Goal: Entertainment & Leisure: Consume media (video, audio)

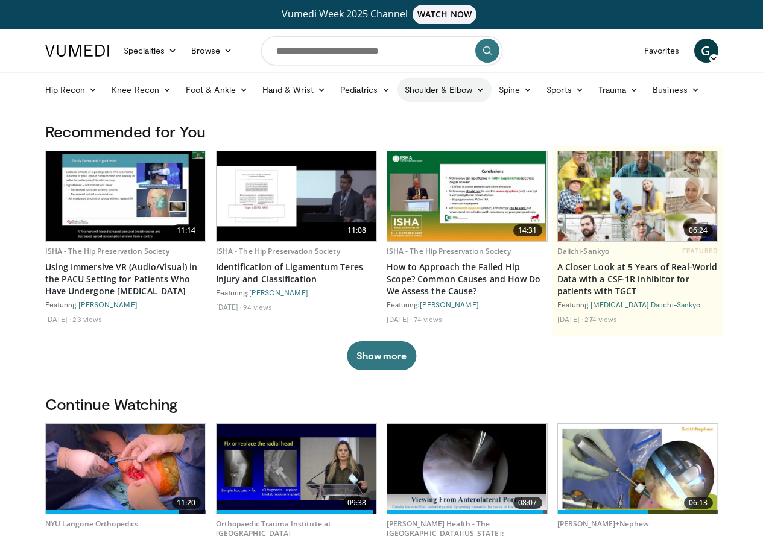
click at [429, 96] on link "Shoulder & Elbow" at bounding box center [444, 90] width 94 height 24
click at [414, 116] on link "Elbow" at bounding box center [418, 118] width 143 height 19
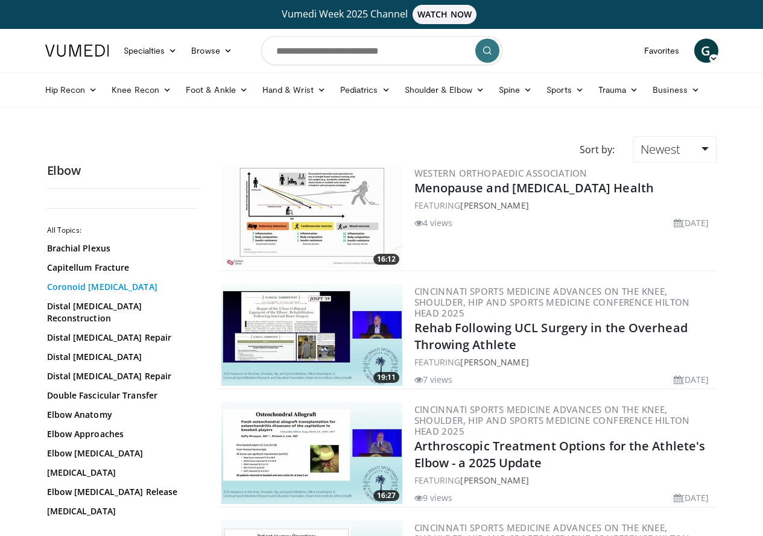
click at [66, 291] on link "Coronoid Fractures" at bounding box center [121, 287] width 148 height 12
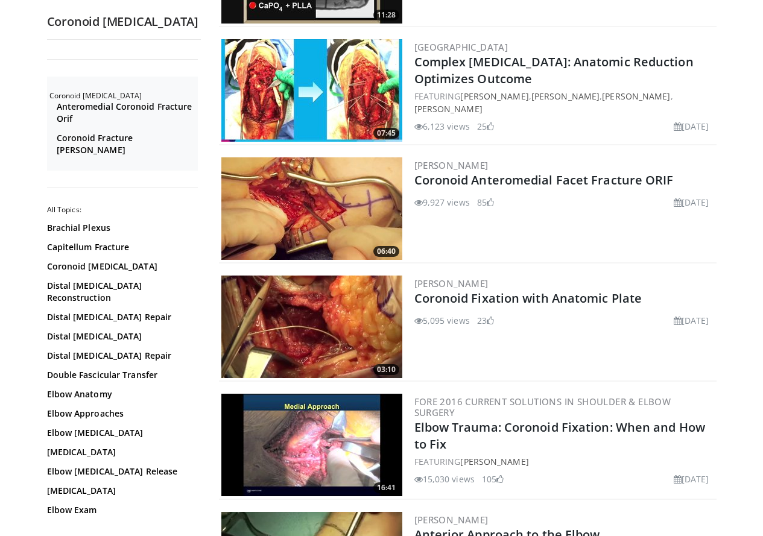
scroll to position [1859, 0]
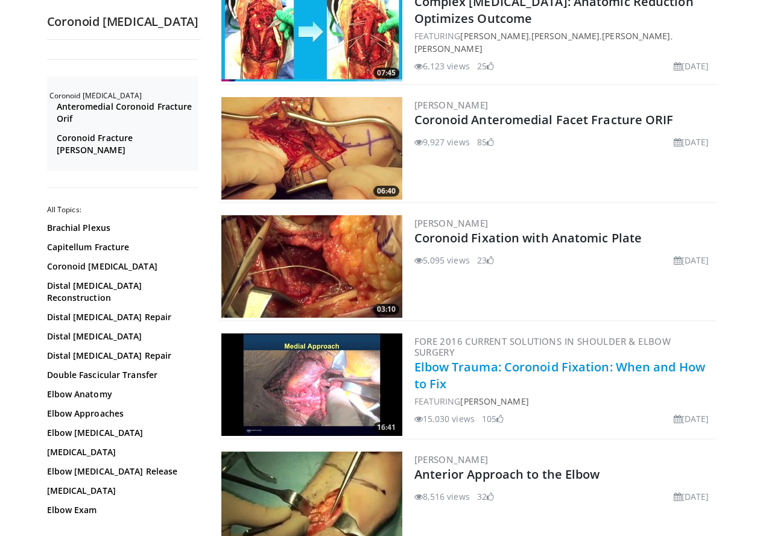
click at [447, 359] on link "Elbow Trauma: Coronoid Fixation: When and How to Fix" at bounding box center [559, 375] width 291 height 33
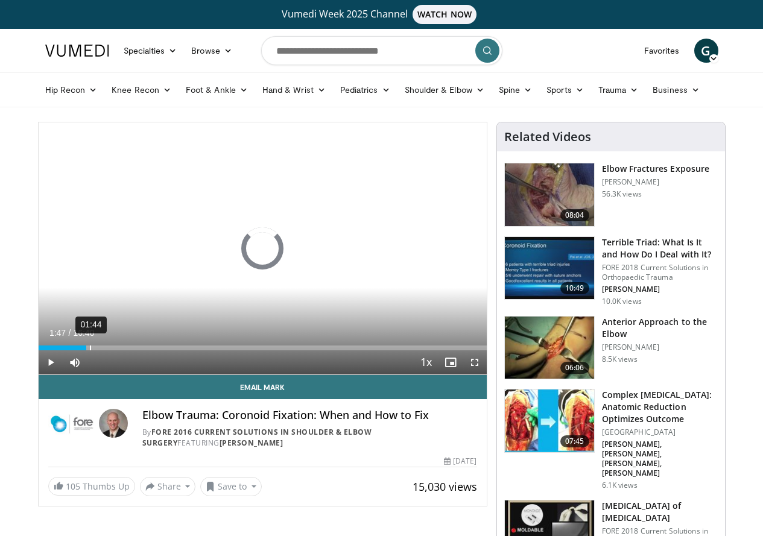
click at [90, 350] on div "01:44" at bounding box center [90, 347] width 1 height 5
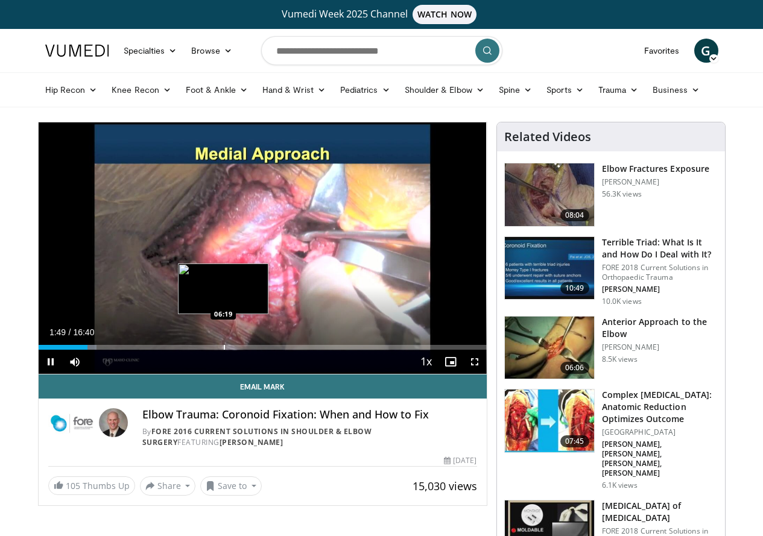
click at [193, 350] on div "Loaded : 13.01% 01:49 06:19" at bounding box center [263, 343] width 448 height 11
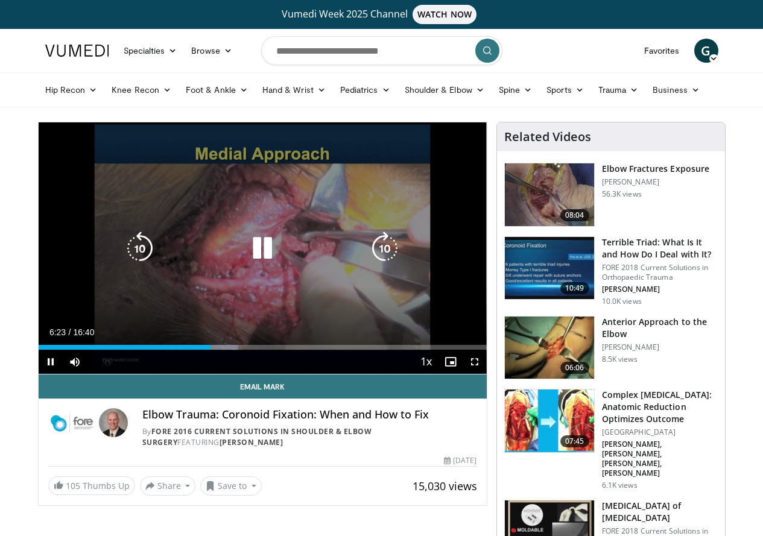
click at [254, 350] on div "Loaded : 44.61% 06:23 08:23" at bounding box center [263, 343] width 448 height 11
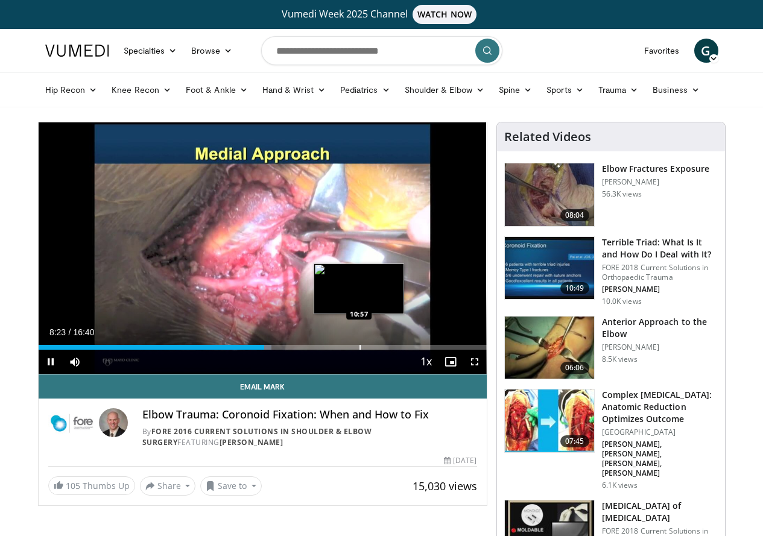
click at [359, 350] on div "Progress Bar" at bounding box center [359, 347] width 1 height 5
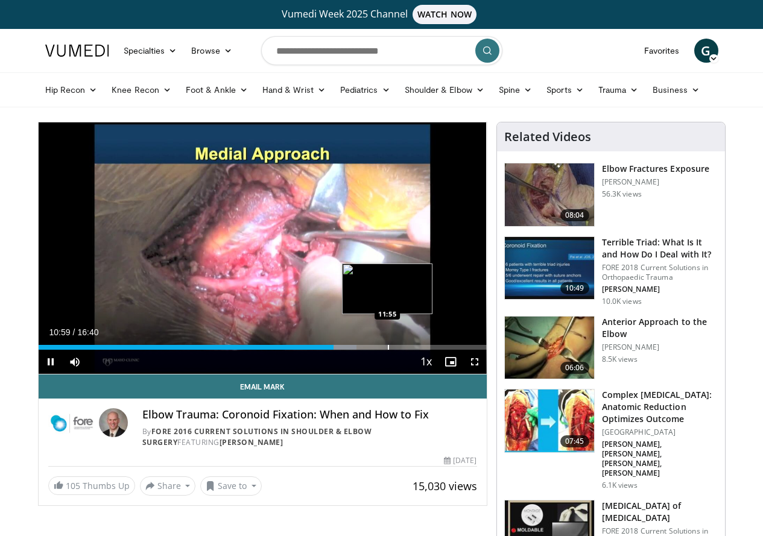
click at [357, 367] on div "10 seconds Tap to unmute" at bounding box center [263, 247] width 448 height 251
click at [394, 350] on div "Progress Bar" at bounding box center [394, 347] width 1 height 5
click at [414, 350] on div "Progress Bar" at bounding box center [414, 347] width 1 height 5
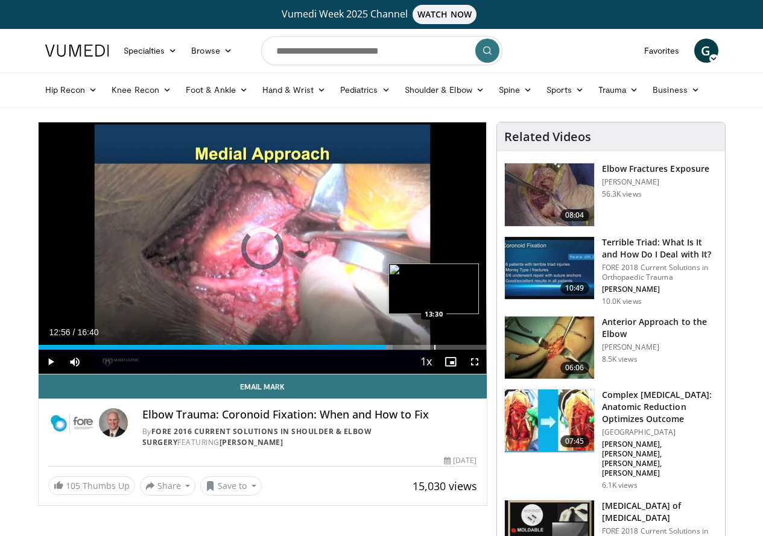
click at [434, 350] on div "Progress Bar" at bounding box center [434, 347] width 1 height 5
click at [458, 350] on div "Progress Bar" at bounding box center [458, 347] width 1 height 5
